Goal: Information Seeking & Learning: Learn about a topic

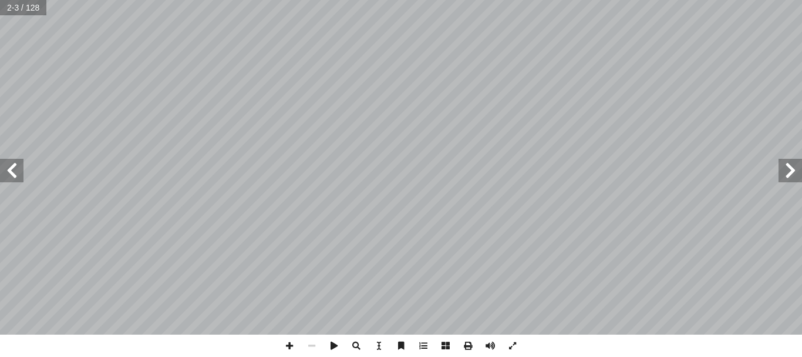
click at [21, 174] on span at bounding box center [11, 170] width 23 height 23
drag, startPoint x: 21, startPoint y: 174, endPoint x: 15, endPoint y: 170, distance: 7.2
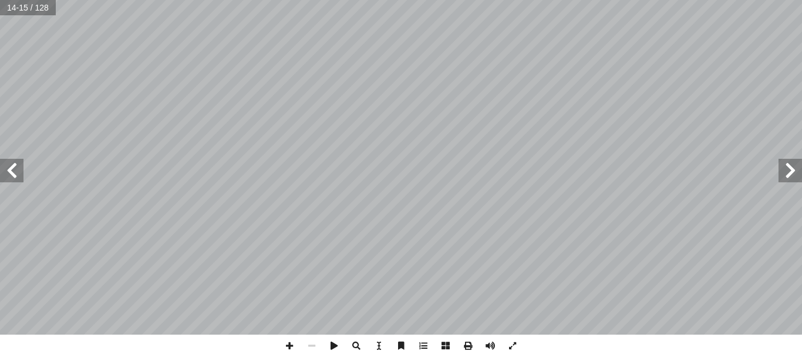
click at [15, 170] on span at bounding box center [11, 170] width 23 height 23
click at [290, 341] on span at bounding box center [289, 345] width 22 height 22
click at [313, 342] on span at bounding box center [312, 345] width 22 height 22
click at [511, 341] on span at bounding box center [513, 345] width 22 height 22
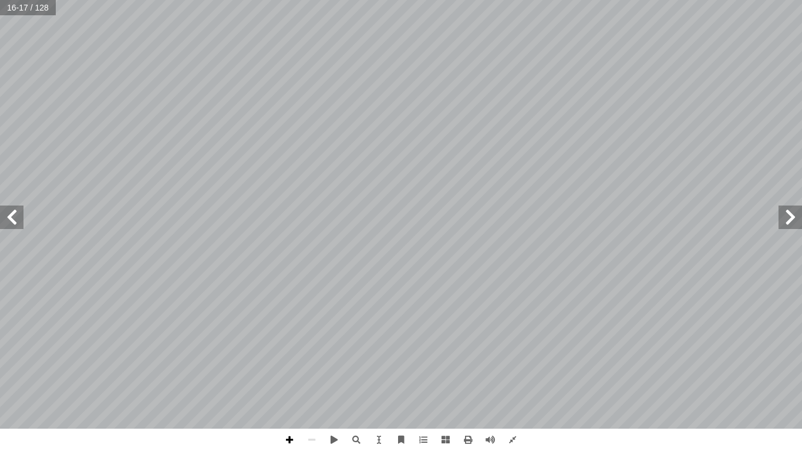
click at [290, 356] on span at bounding box center [289, 440] width 22 height 22
click at [316, 356] on span at bounding box center [312, 440] width 22 height 22
click at [16, 216] on span at bounding box center [11, 217] width 23 height 23
click at [20, 217] on span at bounding box center [11, 217] width 23 height 23
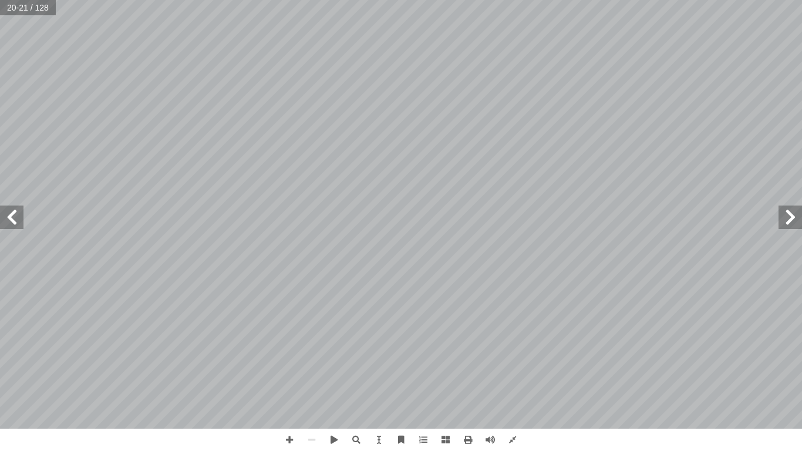
click at [785, 216] on span at bounding box center [790, 217] width 23 height 23
click at [797, 221] on span at bounding box center [790, 217] width 23 height 23
drag, startPoint x: 791, startPoint y: 211, endPoint x: 321, endPoint y: 437, distance: 521.5
click at [512, 356] on span at bounding box center [513, 440] width 22 height 22
click at [316, 356] on span at bounding box center [312, 440] width 22 height 22
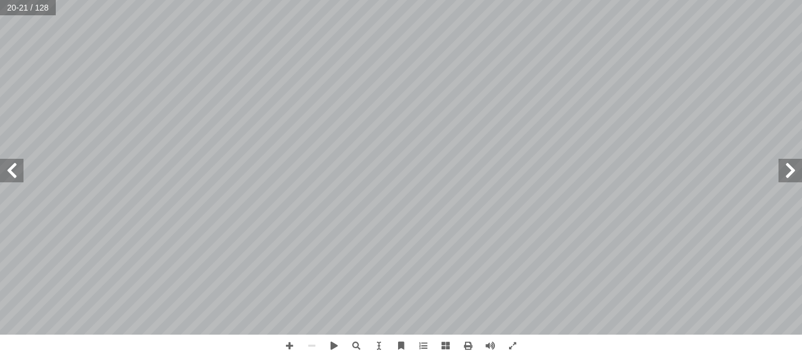
click at [16, 177] on span at bounding box center [11, 170] width 23 height 23
click at [788, 176] on span at bounding box center [790, 170] width 23 height 23
click at [20, 166] on span at bounding box center [11, 170] width 23 height 23
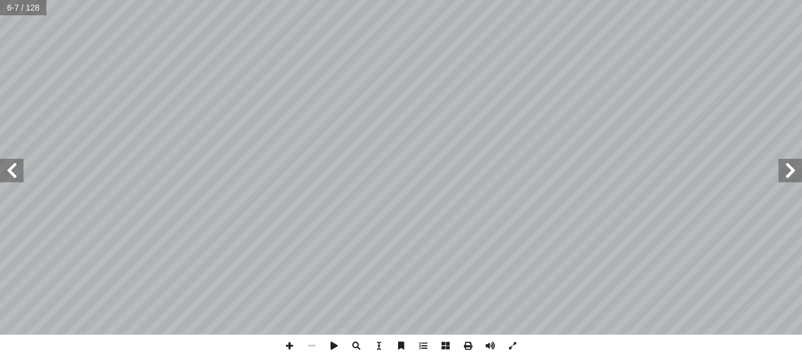
click at [20, 166] on span at bounding box center [11, 170] width 23 height 23
click at [511, 345] on span at bounding box center [513, 345] width 22 height 22
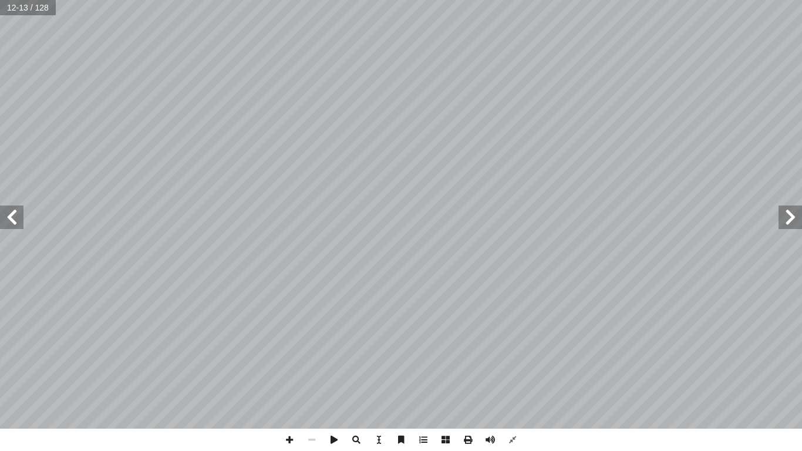
click at [13, 226] on span at bounding box center [11, 217] width 23 height 23
click at [283, 356] on span at bounding box center [289, 440] width 22 height 22
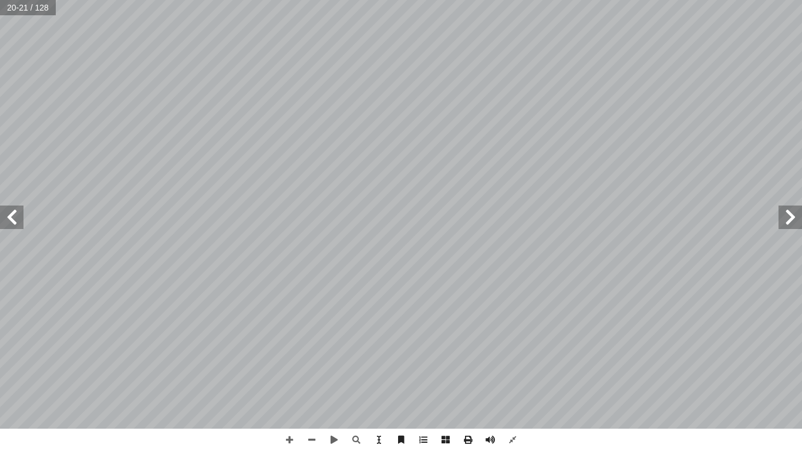
click at [802, 224] on span at bounding box center [790, 217] width 23 height 23
click at [11, 222] on span at bounding box center [11, 217] width 23 height 23
click at [12, 217] on span at bounding box center [11, 217] width 23 height 23
